Goal: Navigation & Orientation: Find specific page/section

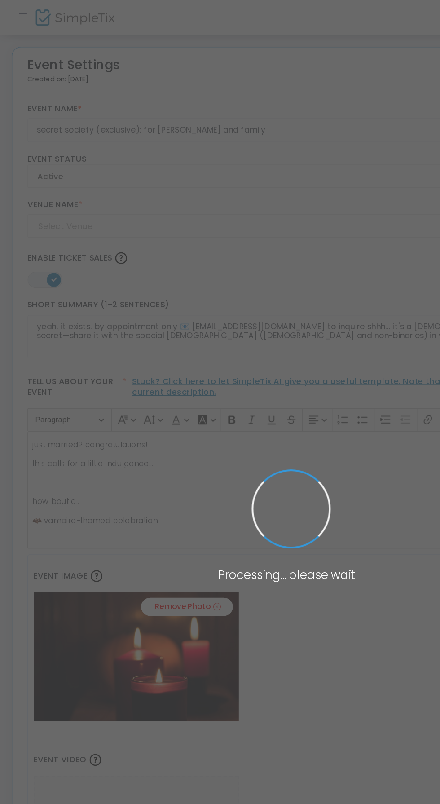
type input "AI Robot Spa"
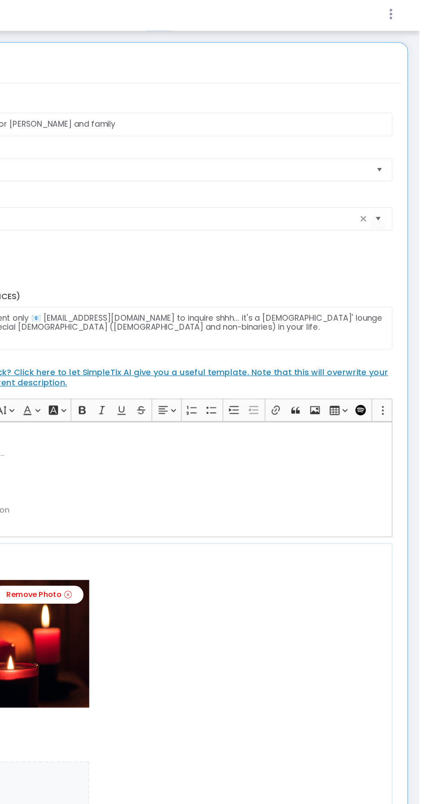
click at [422, 15] on icon at bounding box center [418, 14] width 8 height 11
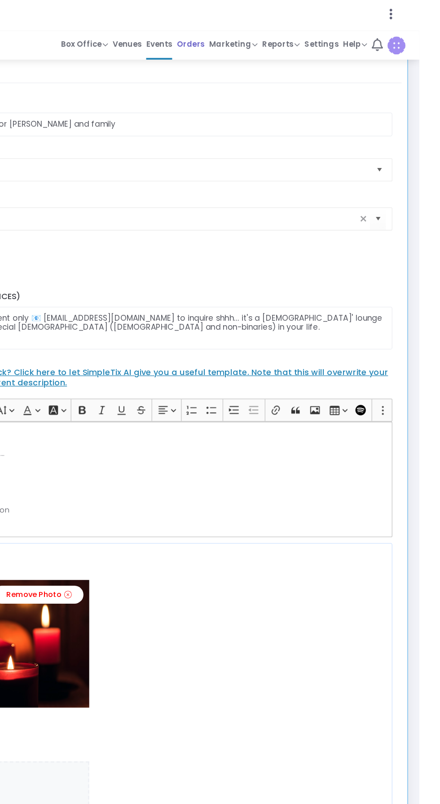
click at [273, 37] on span "Orders" at bounding box center [263, 37] width 22 height 13
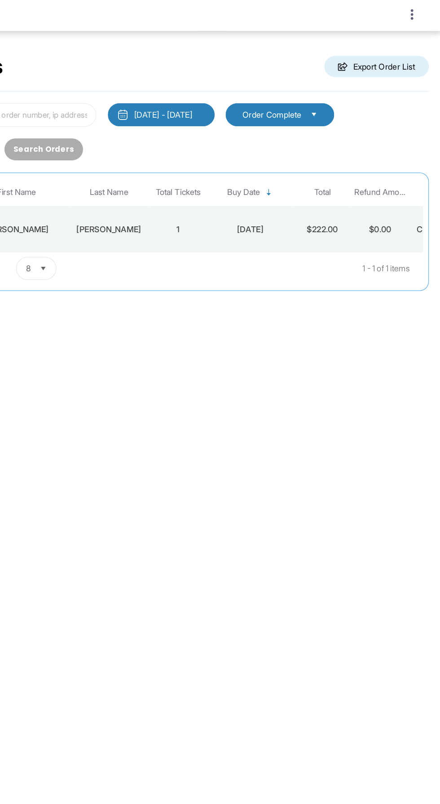
click at [418, 15] on div at bounding box center [220, 402] width 440 height 804
click at [420, 11] on icon at bounding box center [418, 14] width 8 height 11
click at [236, 38] on span "Events" at bounding box center [238, 37] width 20 height 13
